Goal: Information Seeking & Learning: Understand process/instructions

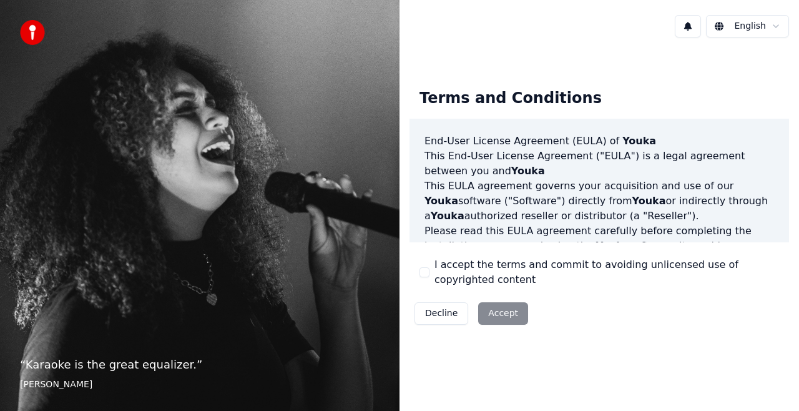
click at [499, 314] on div "Decline Accept" at bounding box center [472, 313] width 124 height 32
click at [772, 25] on html "“ Karaoke is the great equalizer. ” [PERSON_NAME] [PERSON_NAME] Terms and Condi…" at bounding box center [399, 205] width 799 height 411
click at [773, 24] on html "“ Karaoke is the great equalizer. ” [PERSON_NAME] [PERSON_NAME] Terms and Condi…" at bounding box center [399, 205] width 799 height 411
click at [430, 269] on div "I accept the terms and commit to avoiding unlicensed use of copyrighted content" at bounding box center [600, 272] width 360 height 30
click at [426, 271] on button "I accept the terms and commit to avoiding unlicensed use of copyrighted content" at bounding box center [425, 272] width 10 height 10
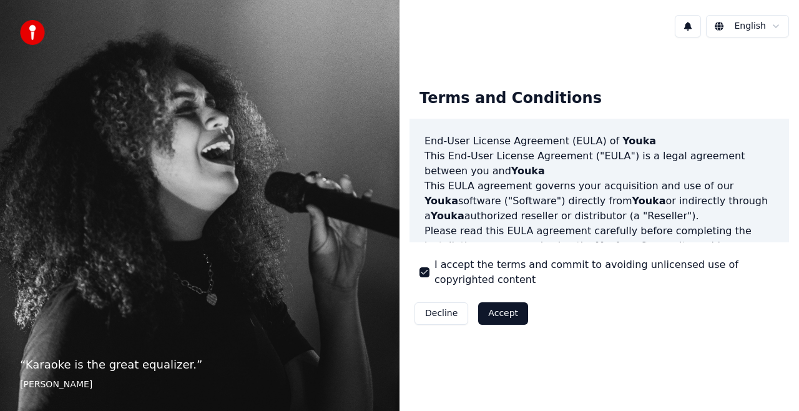
click at [497, 314] on button "Accept" at bounding box center [503, 313] width 50 height 22
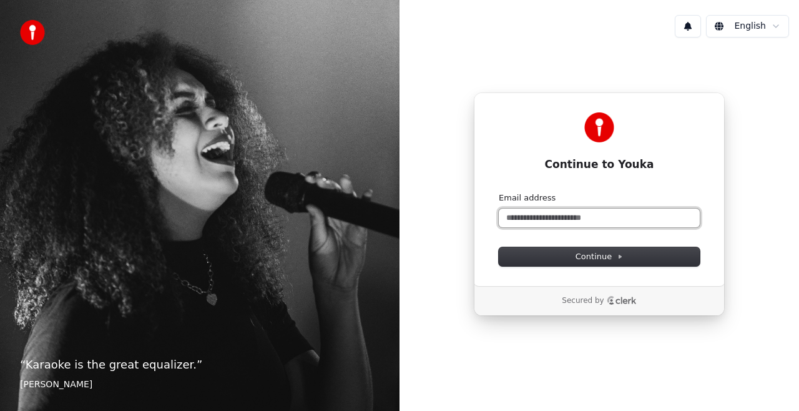
click at [558, 217] on input "Email address" at bounding box center [599, 218] width 201 height 19
type input "*"
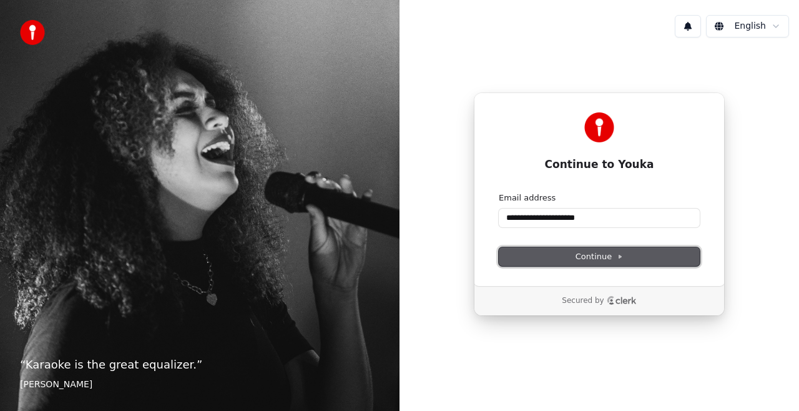
click at [603, 256] on span "Continue" at bounding box center [599, 256] width 47 height 11
type input "**********"
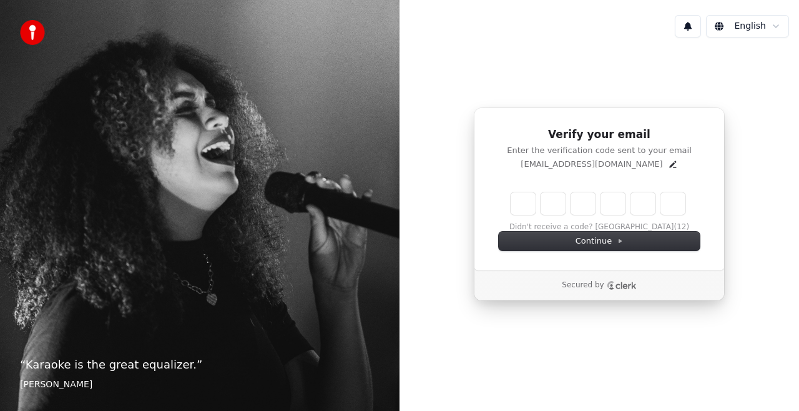
type input "*"
type input "**"
type input "*"
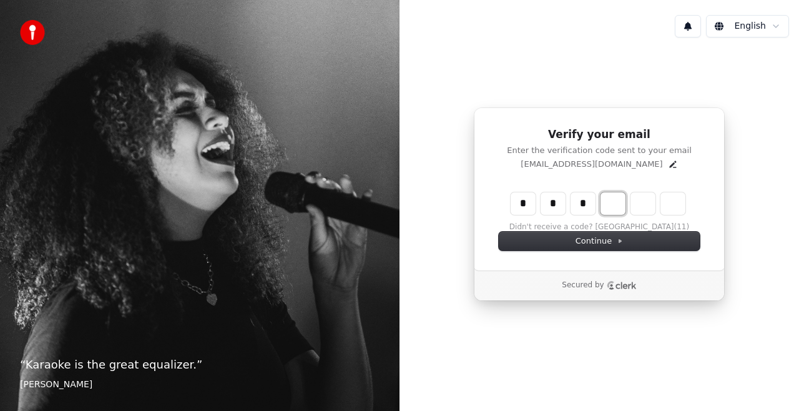
type input "***"
type input "*"
type input "****"
type input "*"
type input "******"
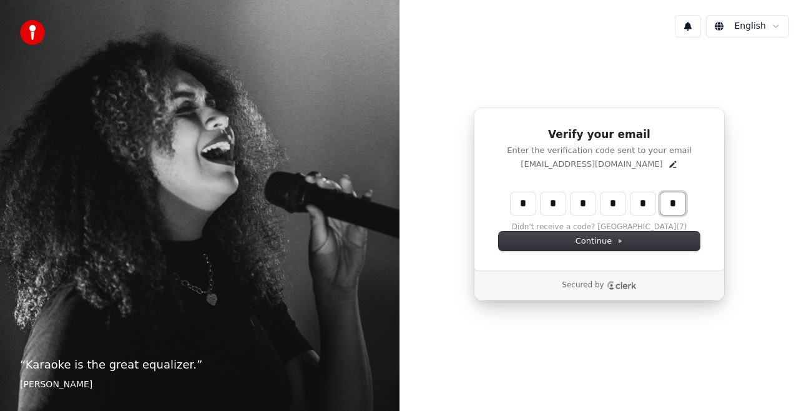
type input "*"
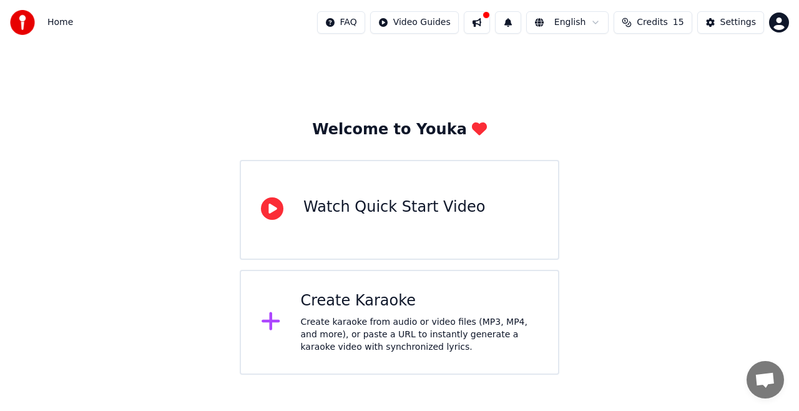
click at [347, 217] on div "Watch Quick Start Video" at bounding box center [395, 207] width 182 height 20
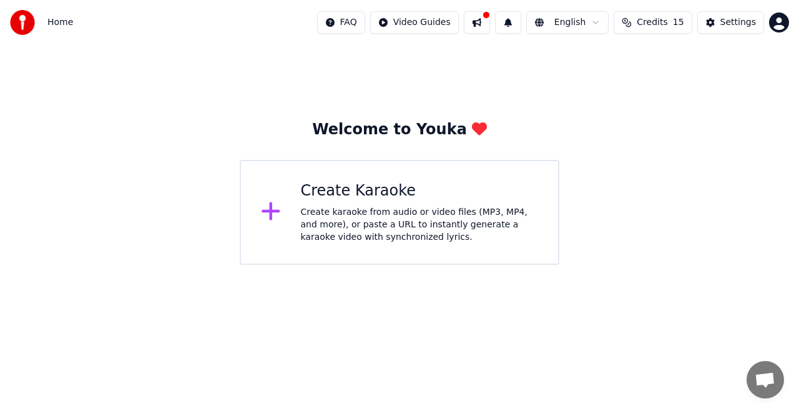
click at [279, 215] on icon at bounding box center [271, 211] width 20 height 22
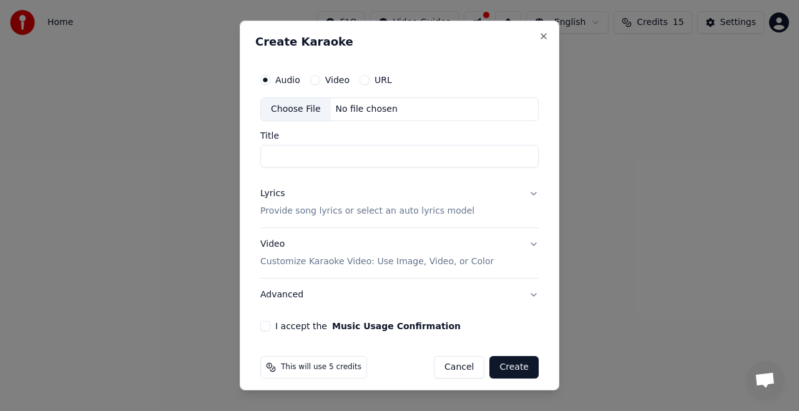
click at [321, 81] on div "Video" at bounding box center [329, 80] width 39 height 10
click at [315, 81] on button "Video" at bounding box center [315, 80] width 10 height 10
click at [539, 35] on button "Close" at bounding box center [544, 36] width 10 height 10
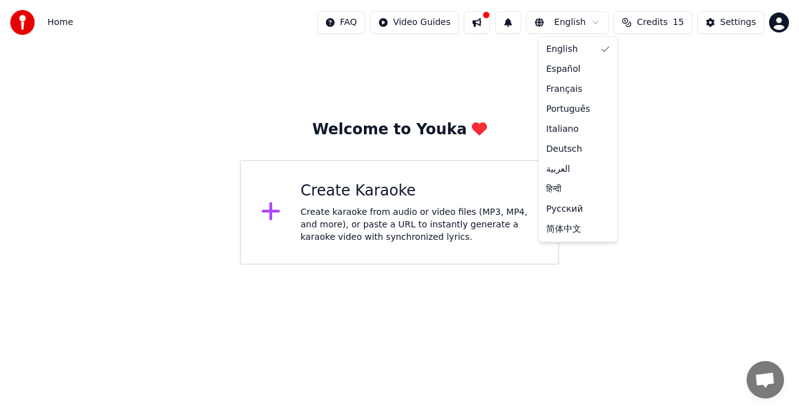
click at [601, 21] on html "Home FAQ Video Guides English Credits 15 Settings Welcome to Youka Create Karao…" at bounding box center [399, 132] width 799 height 265
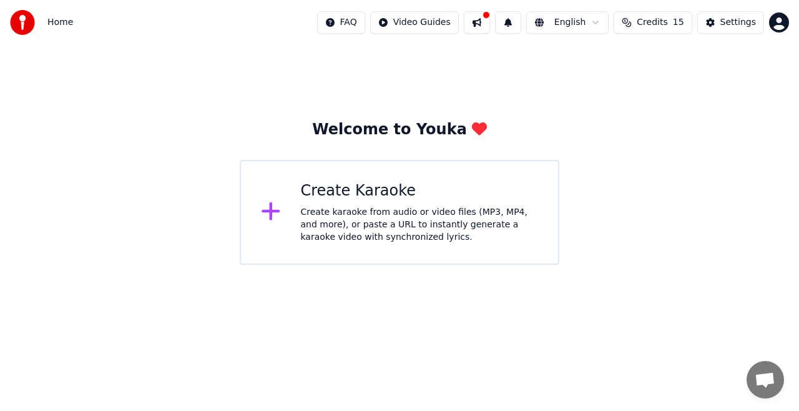
click at [601, 21] on html "Home FAQ Video Guides English Credits 15 Settings Welcome to Youka Create Karao…" at bounding box center [399, 132] width 799 height 265
click at [729, 21] on html "Home FAQ Video Guides English Credits 15 Settings Welcome to Youka Create Karao…" at bounding box center [399, 132] width 799 height 265
click at [729, 21] on div "Settings" at bounding box center [739, 22] width 36 height 12
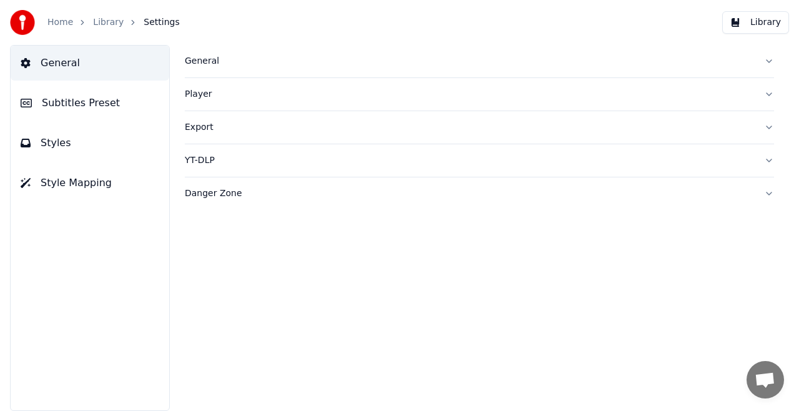
click at [60, 23] on link "Home" at bounding box center [60, 22] width 26 height 12
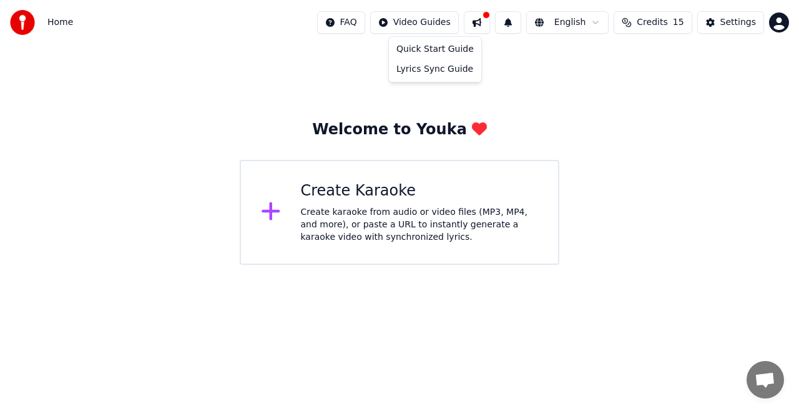
click at [426, 24] on html "Home FAQ Video Guides English Credits 15 Settings Welcome to Youka Create Karao…" at bounding box center [399, 132] width 799 height 265
click at [426, 46] on div "Quick Start Guide" at bounding box center [435, 49] width 87 height 20
